Goal: Find specific page/section: Find specific page/section

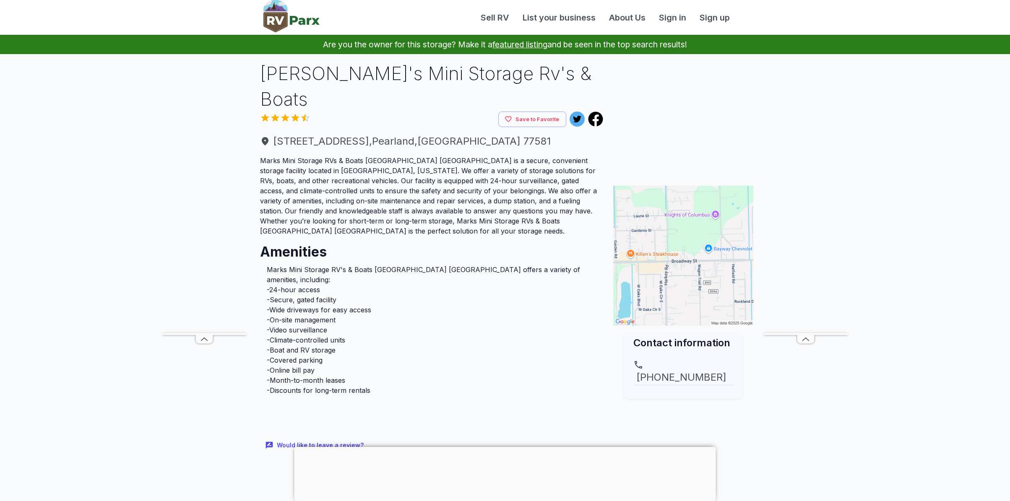
scroll to position [42, 0]
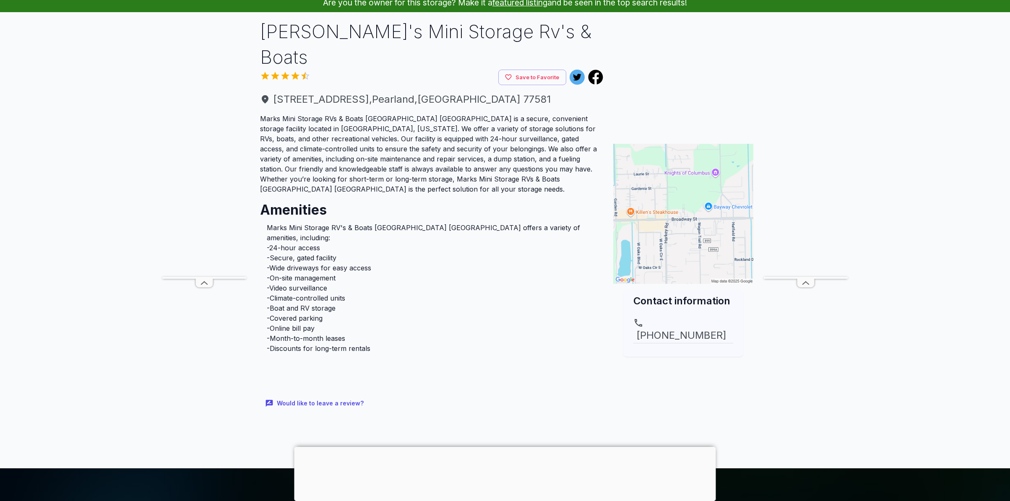
click at [422, 283] on li "-Video surveillance" at bounding box center [432, 288] width 330 height 10
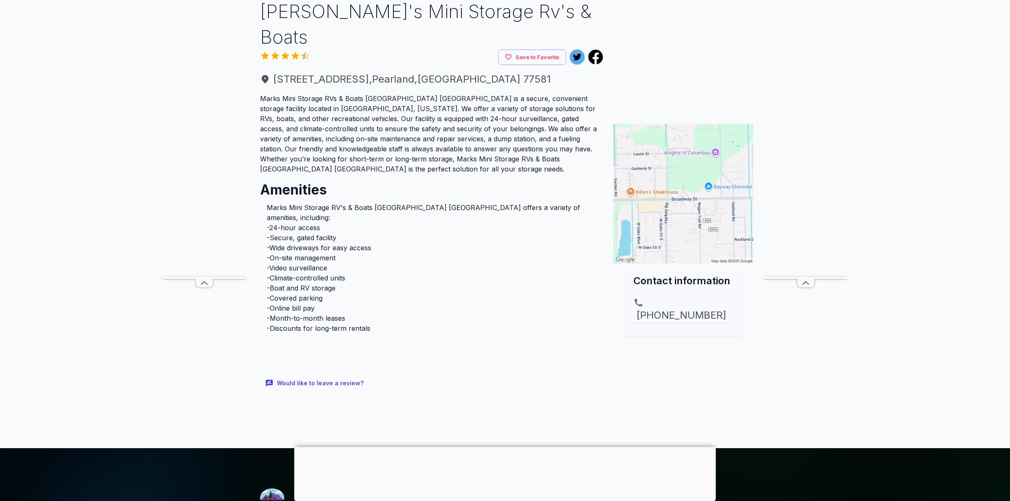
scroll to position [0, 0]
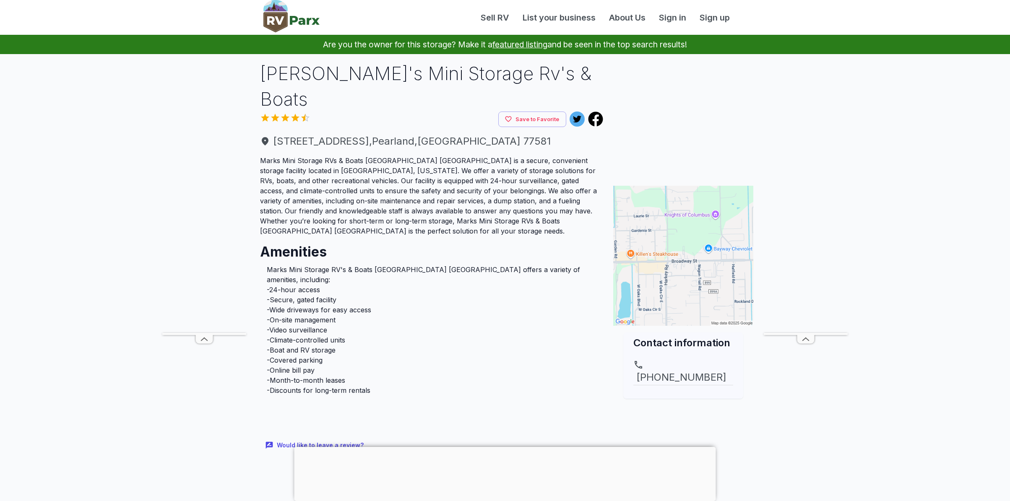
click at [445, 315] on li "-On-site management" at bounding box center [432, 320] width 330 height 10
click at [580, 116] on icon at bounding box center [577, 119] width 8 height 7
